Goal: Information Seeking & Learning: Learn about a topic

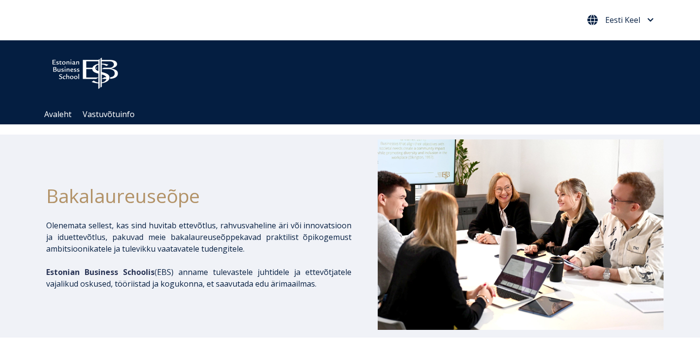
click at [648, 21] on icon "Eesti Keel" at bounding box center [651, 20] width 6 height 7
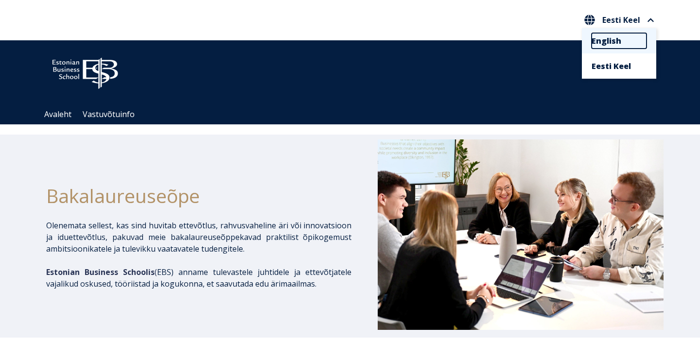
click at [615, 44] on link "English" at bounding box center [619, 41] width 55 height 16
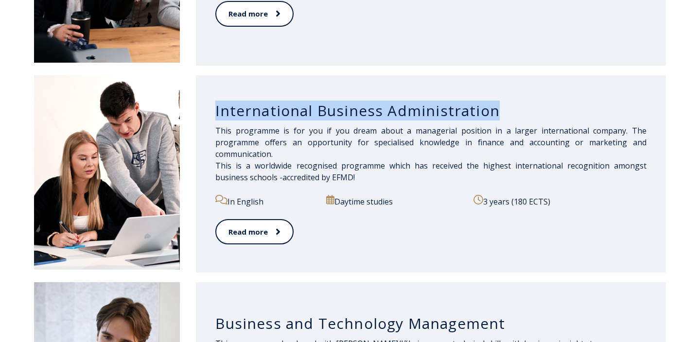
drag, startPoint x: 212, startPoint y: 107, endPoint x: 500, endPoint y: 103, distance: 288.9
click at [501, 103] on div "International Business Administration This programme is for you if you dream ab…" at bounding box center [431, 173] width 470 height 197
copy h3 "International Business Administration"
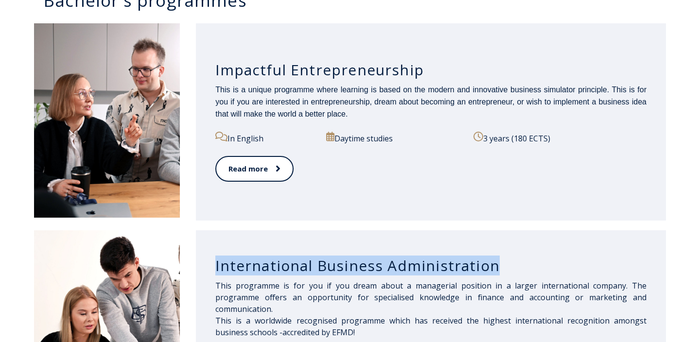
scroll to position [475, 0]
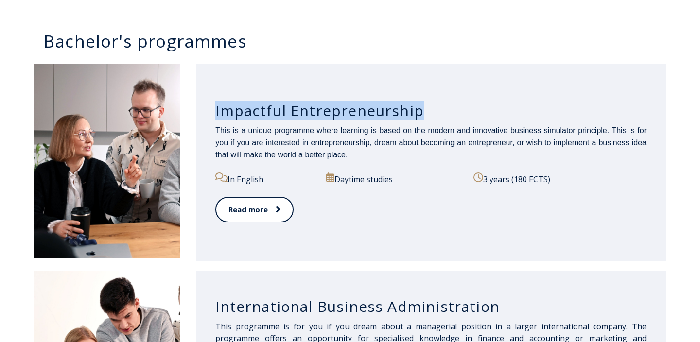
drag, startPoint x: 214, startPoint y: 106, endPoint x: 419, endPoint y: 111, distance: 204.8
click at [420, 112] on div "Impactful Entrepreneurship This is a unique programme where learning is based o…" at bounding box center [431, 162] width 470 height 197
copy h3 "Impactful Entrepreneurship"
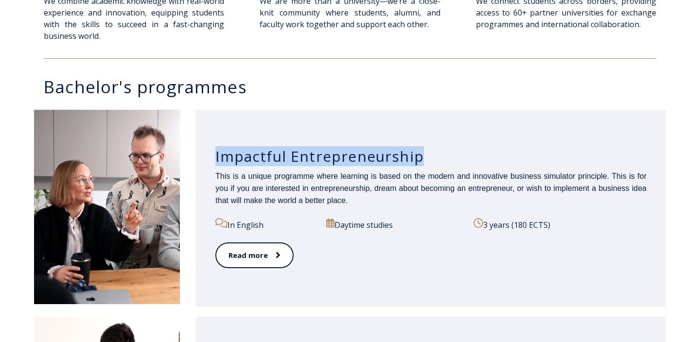
scroll to position [430, 0]
